Goal: Task Accomplishment & Management: Use online tool/utility

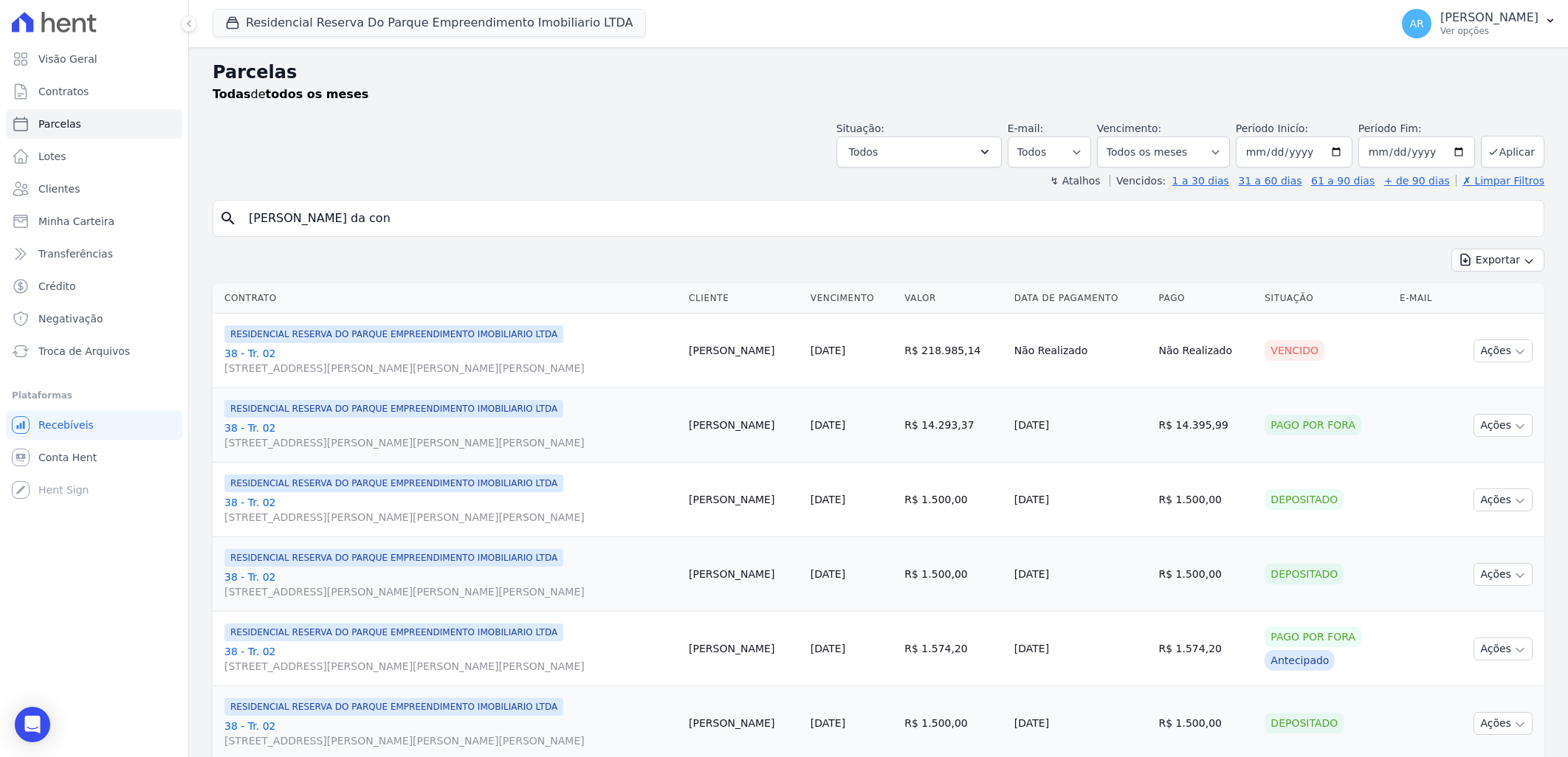
select select
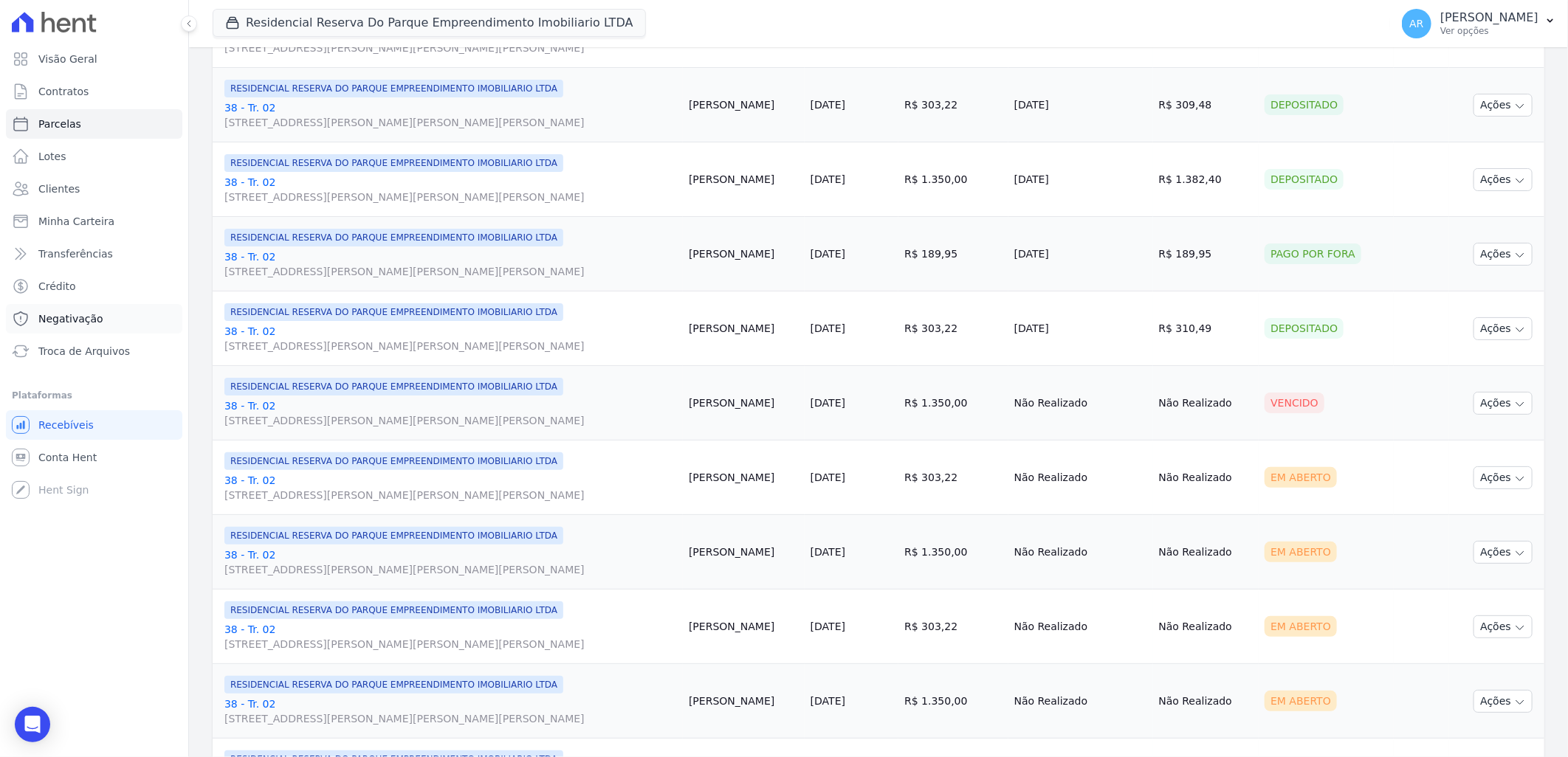
click at [93, 331] on link "Negativação" at bounding box center [94, 319] width 176 height 30
click at [82, 363] on link "Troca de Arquivos" at bounding box center [94, 352] width 176 height 30
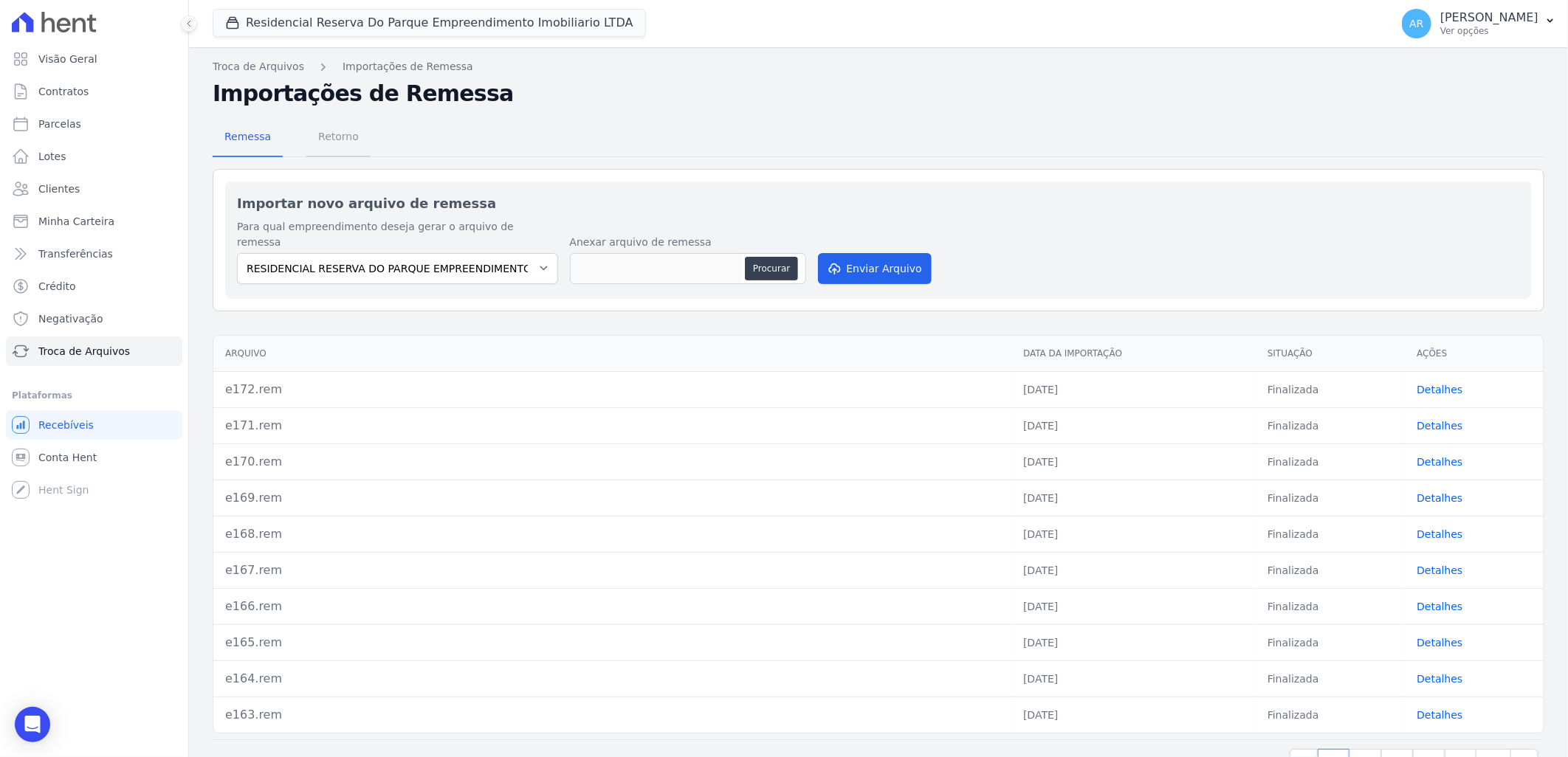
click at [326, 152] on link "Retorno" at bounding box center [339, 138] width 64 height 38
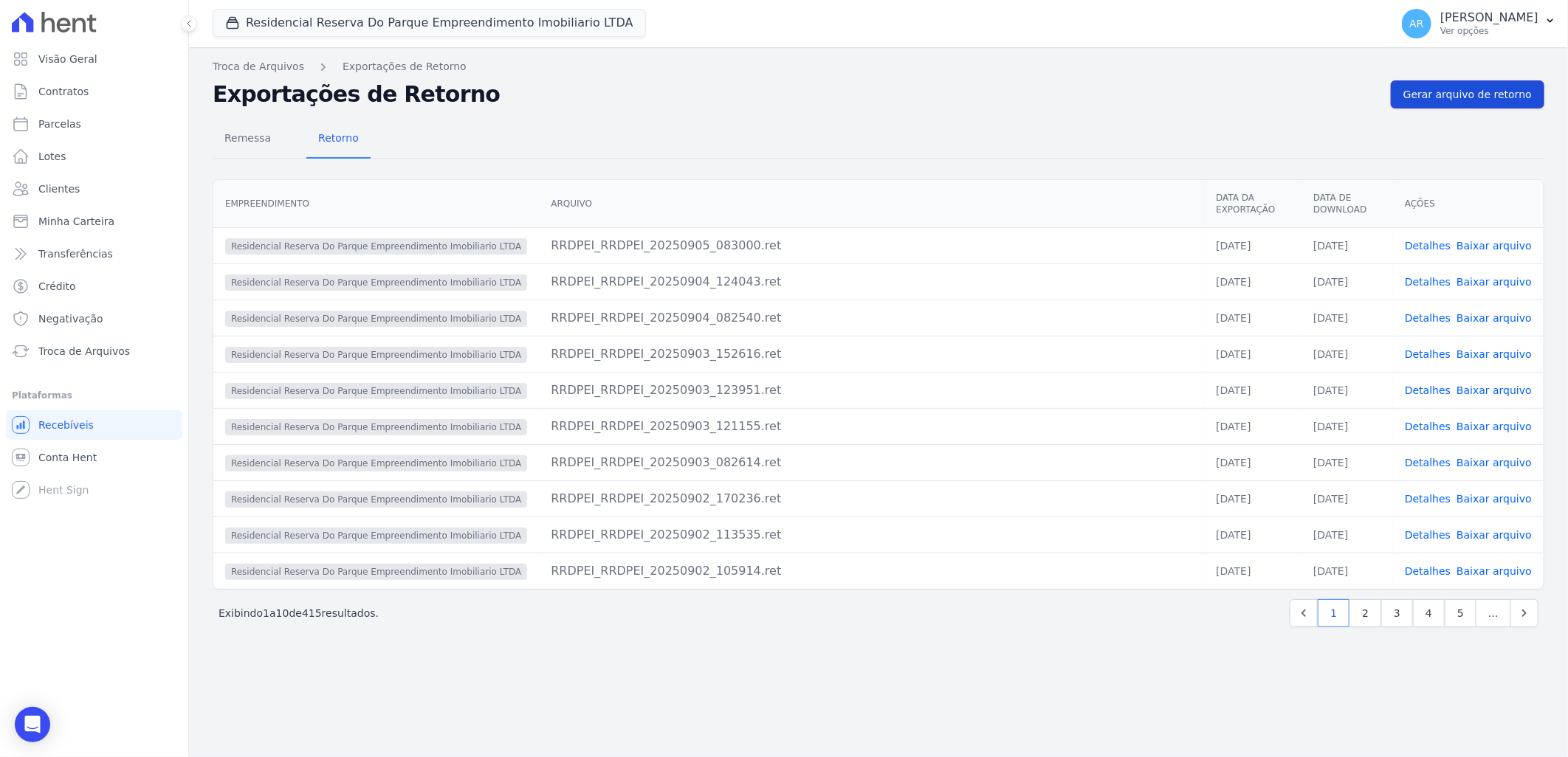
click at [1505, 87] on span "Gerar arquivo de retorno" at bounding box center [1468, 94] width 128 height 15
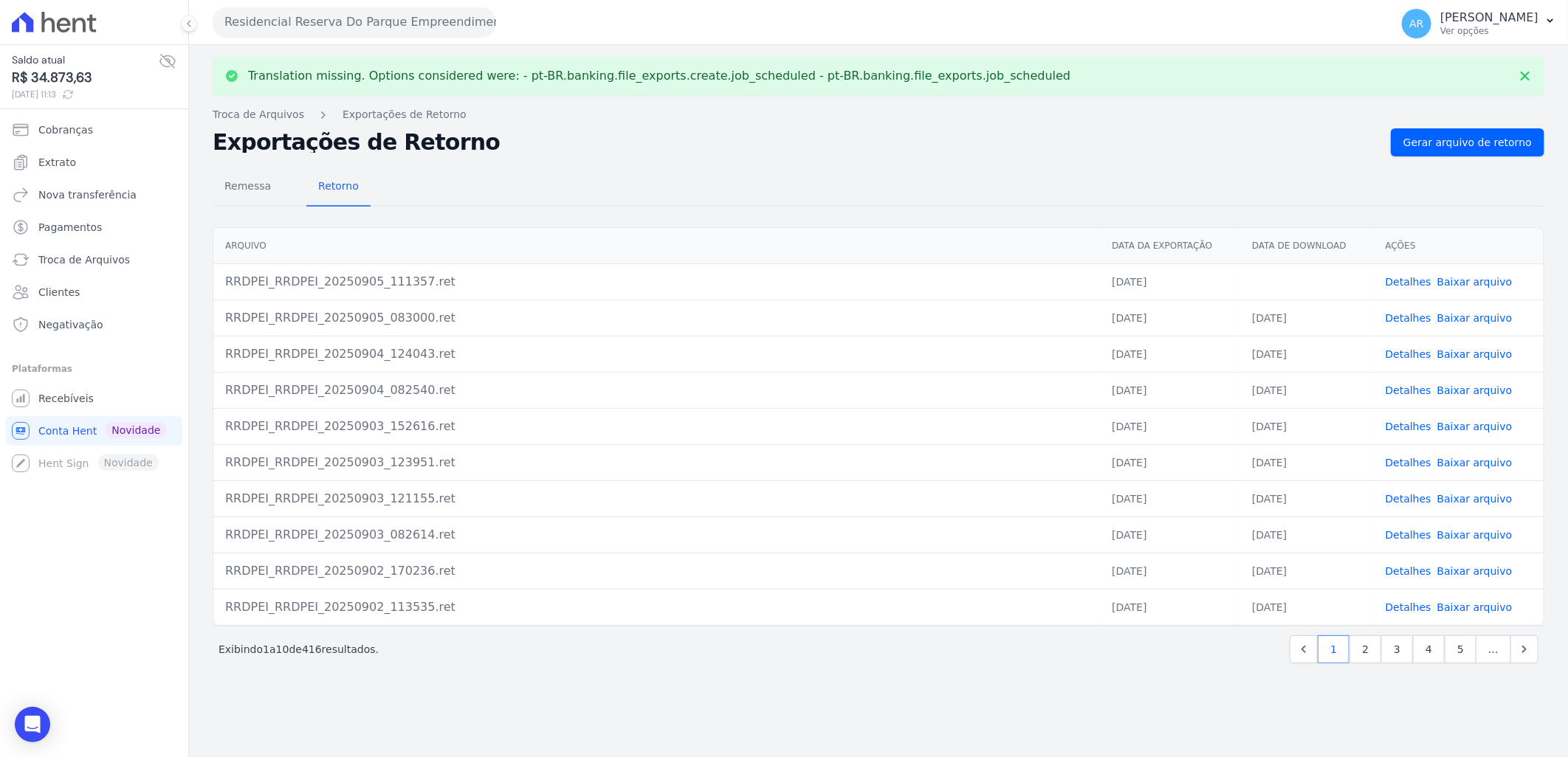
click at [1459, 276] on link "Baixar arquivo" at bounding box center [1475, 282] width 76 height 12
